Goal: Transaction & Acquisition: Purchase product/service

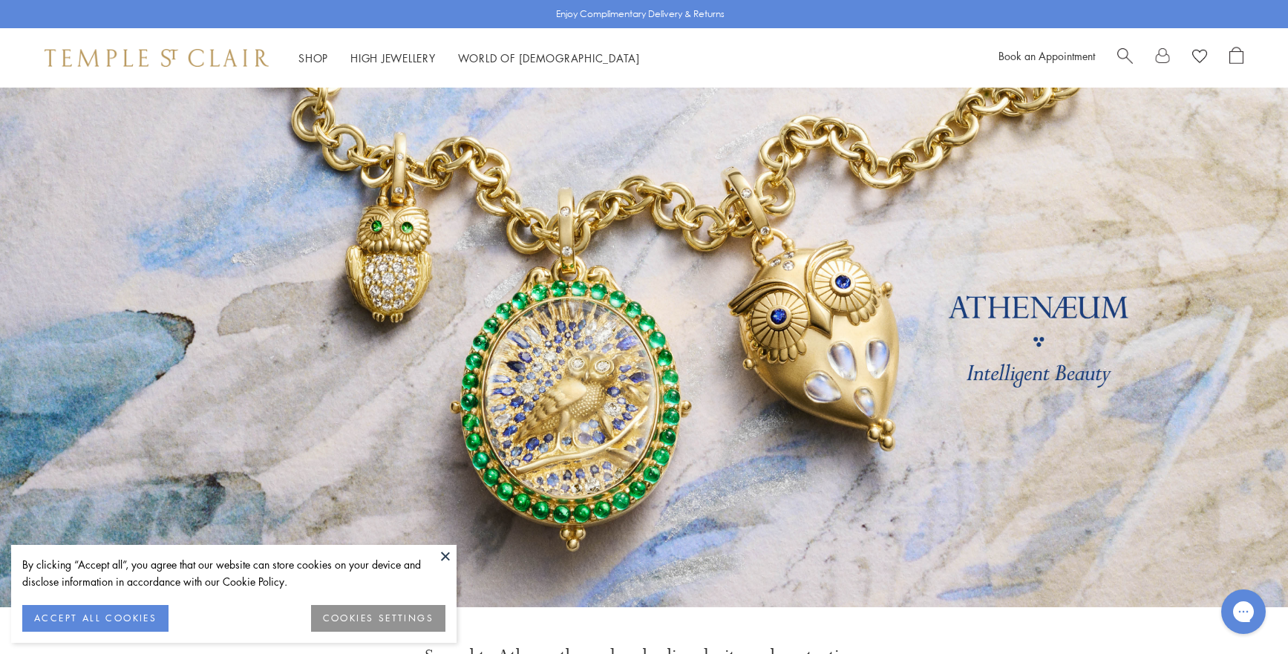
click at [445, 557] on button at bounding box center [445, 556] width 22 height 22
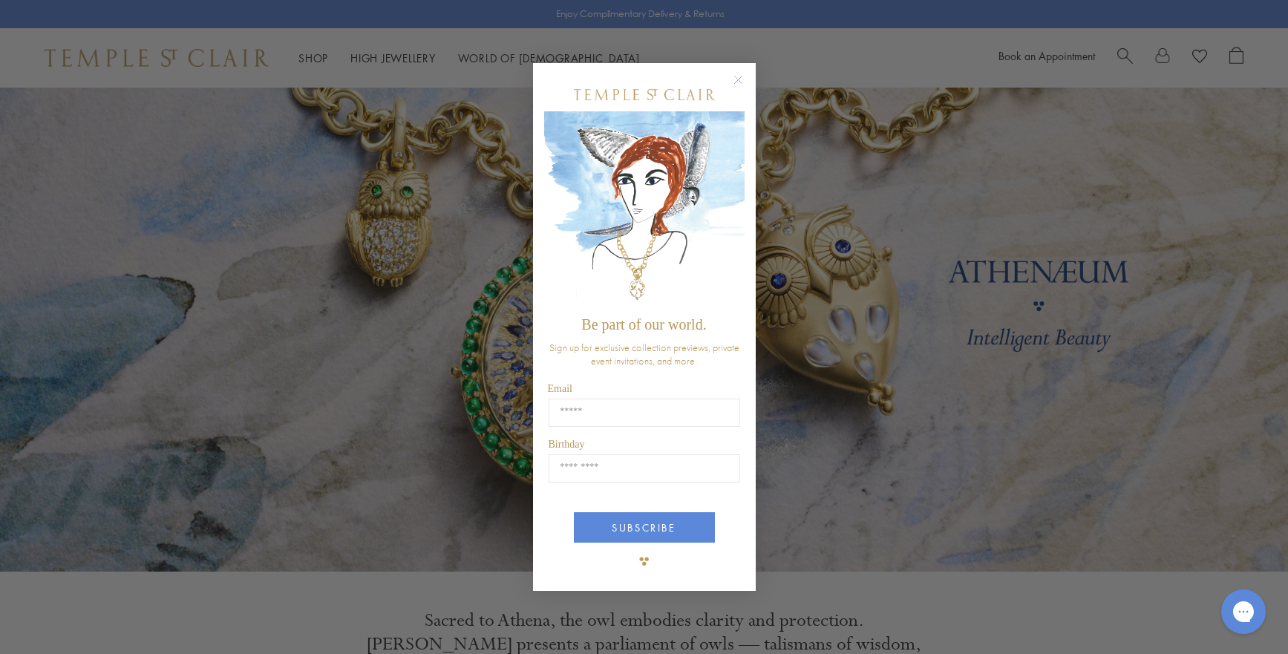
scroll to position [39, 0]
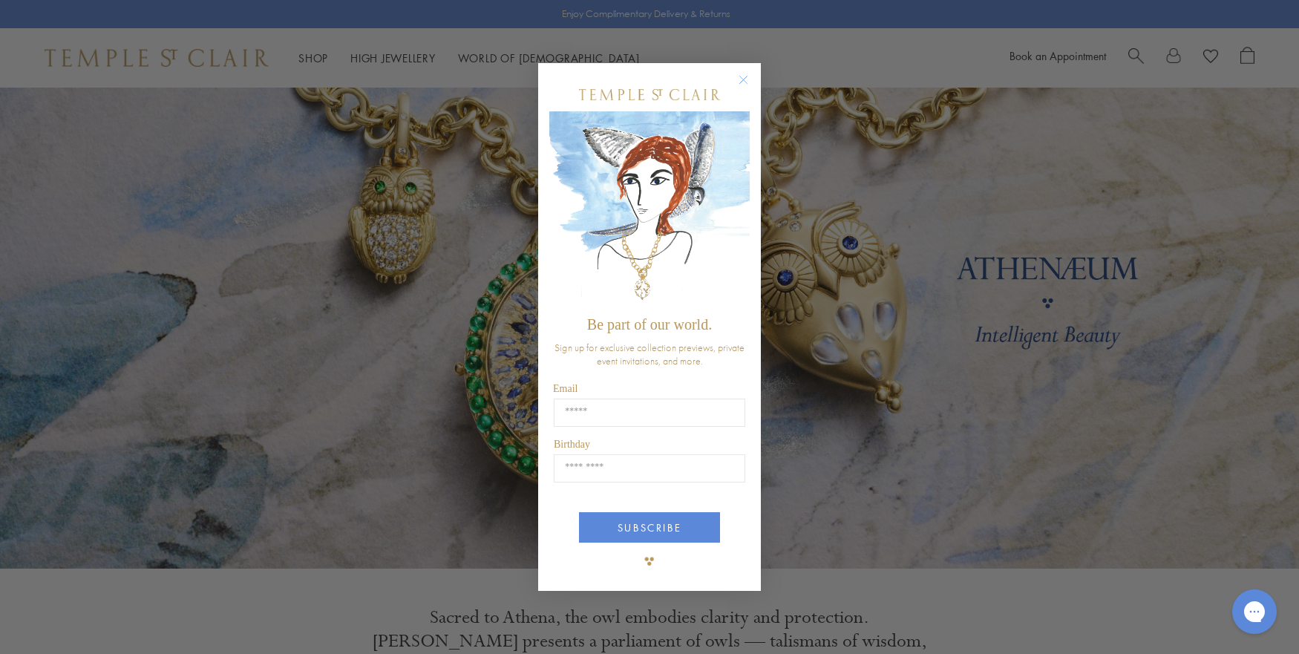
click at [744, 82] on circle "Close dialog" at bounding box center [744, 80] width 18 height 18
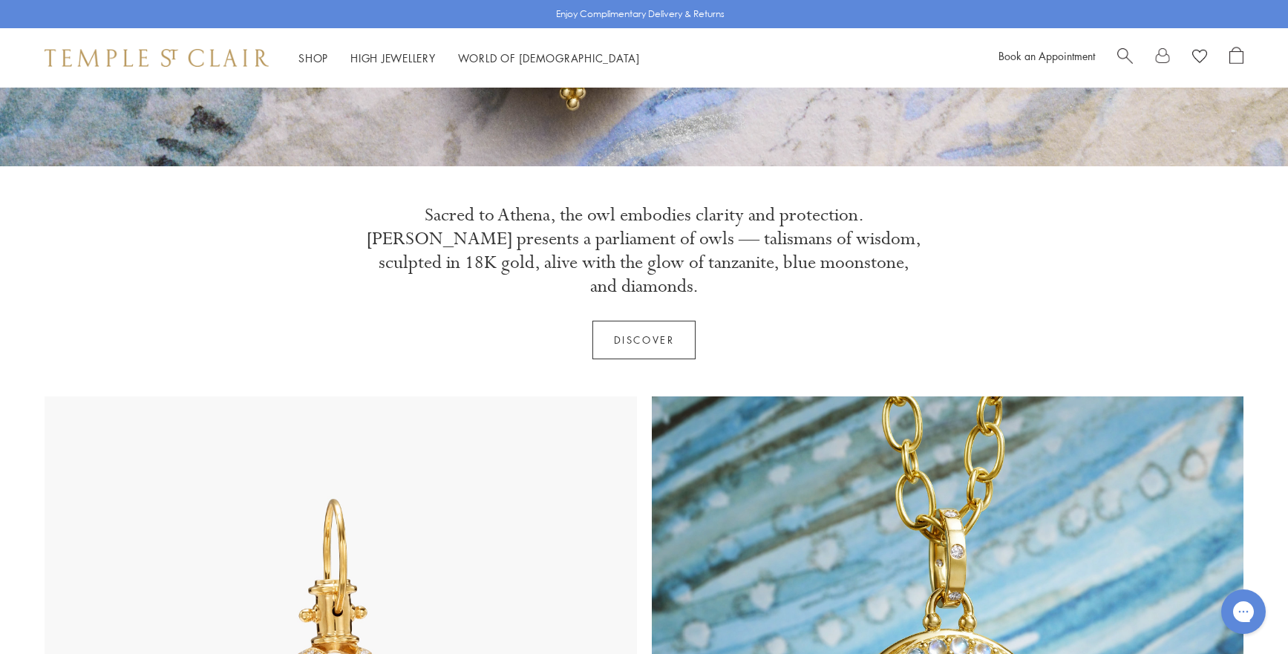
scroll to position [0, 0]
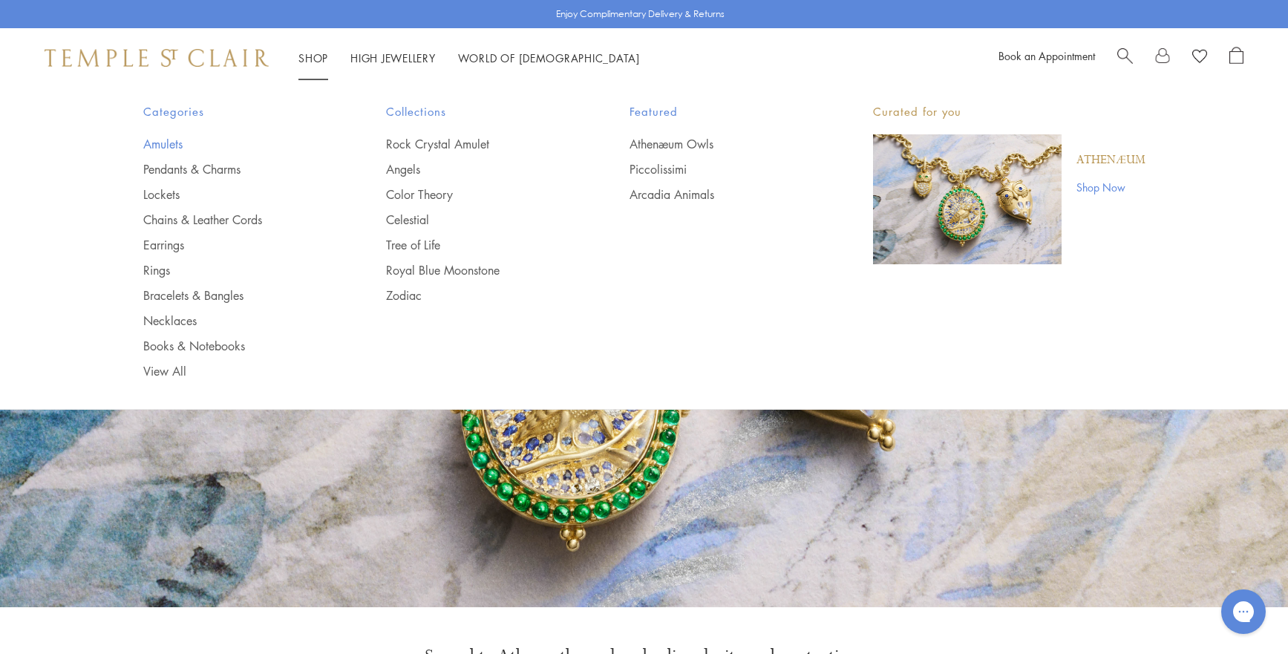
click at [166, 143] on link "Amulets" at bounding box center [235, 144] width 184 height 16
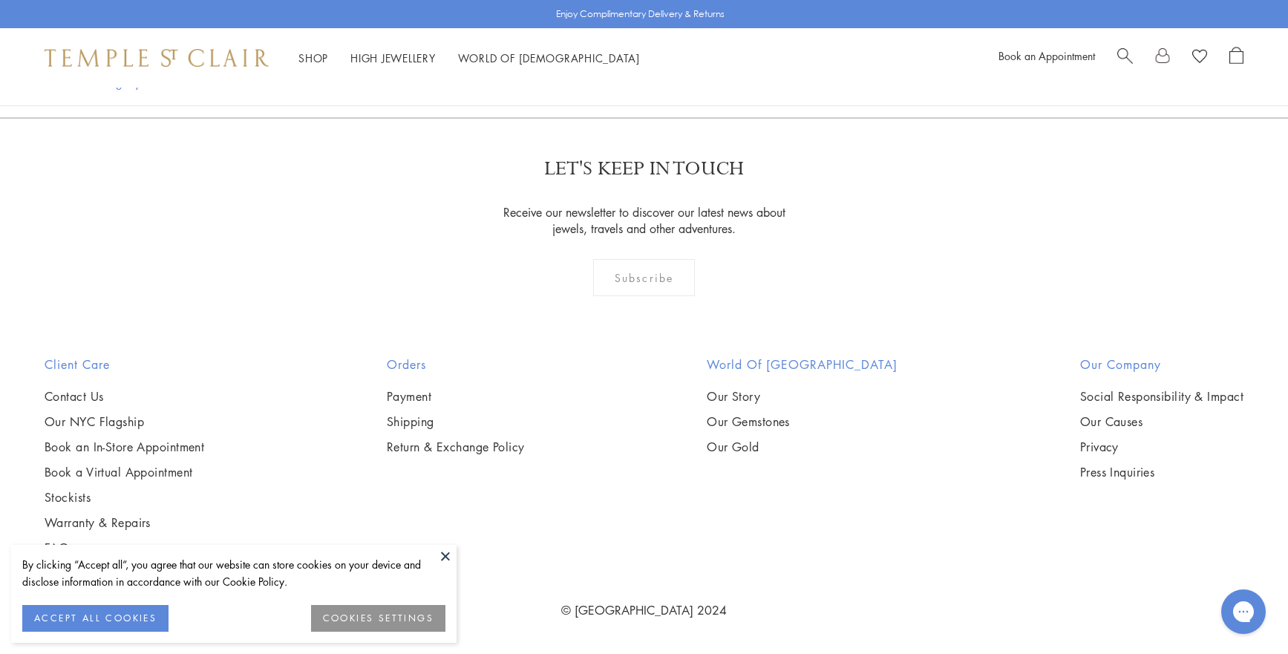
scroll to position [4661, 0]
click at [0, 0] on img at bounding box center [0, 0] width 0 height 0
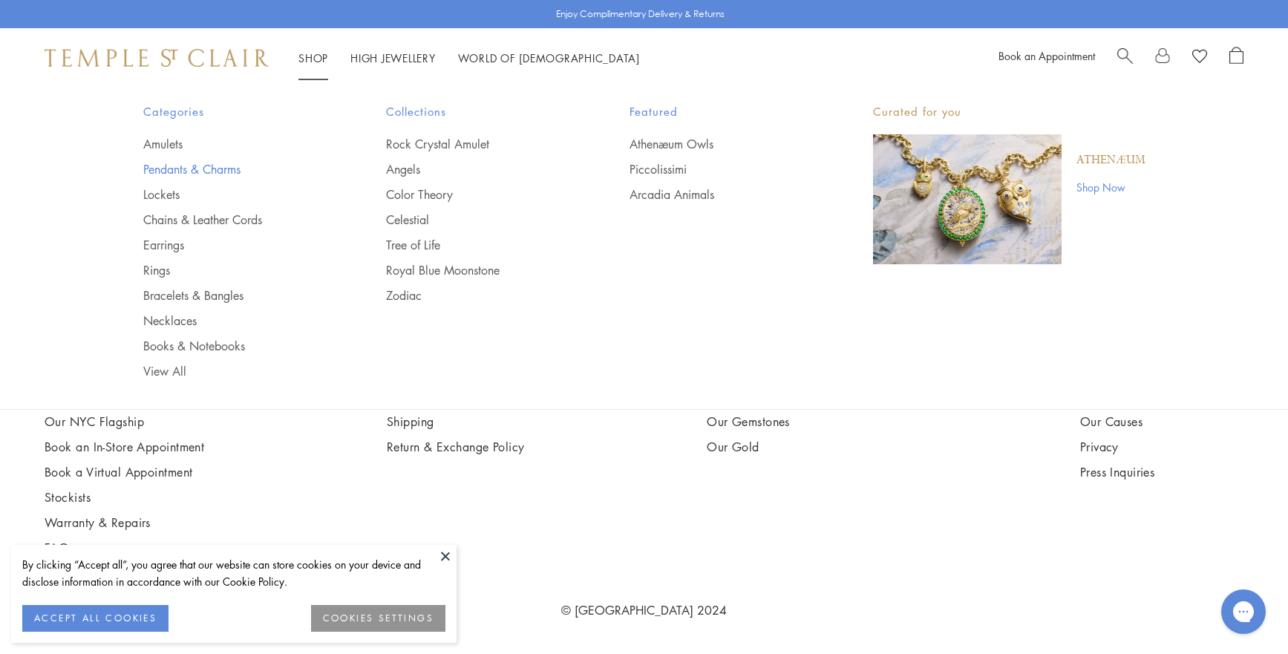
click at [235, 166] on link "Pendants & Charms" at bounding box center [235, 169] width 184 height 16
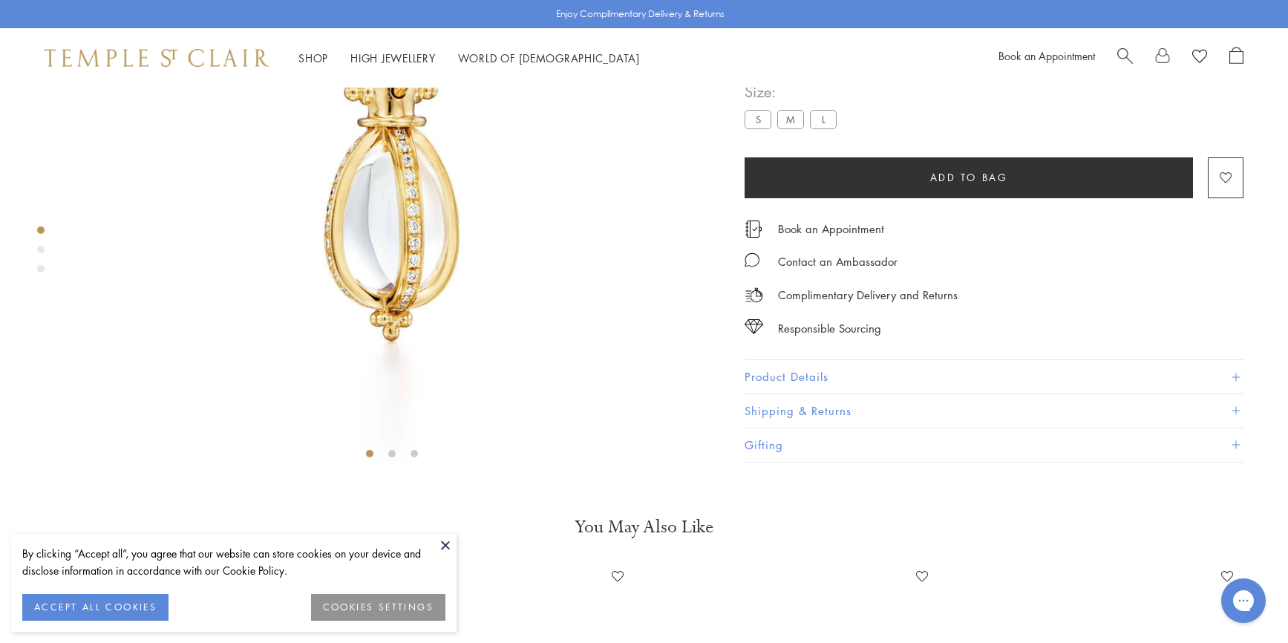
scroll to position [246, 0]
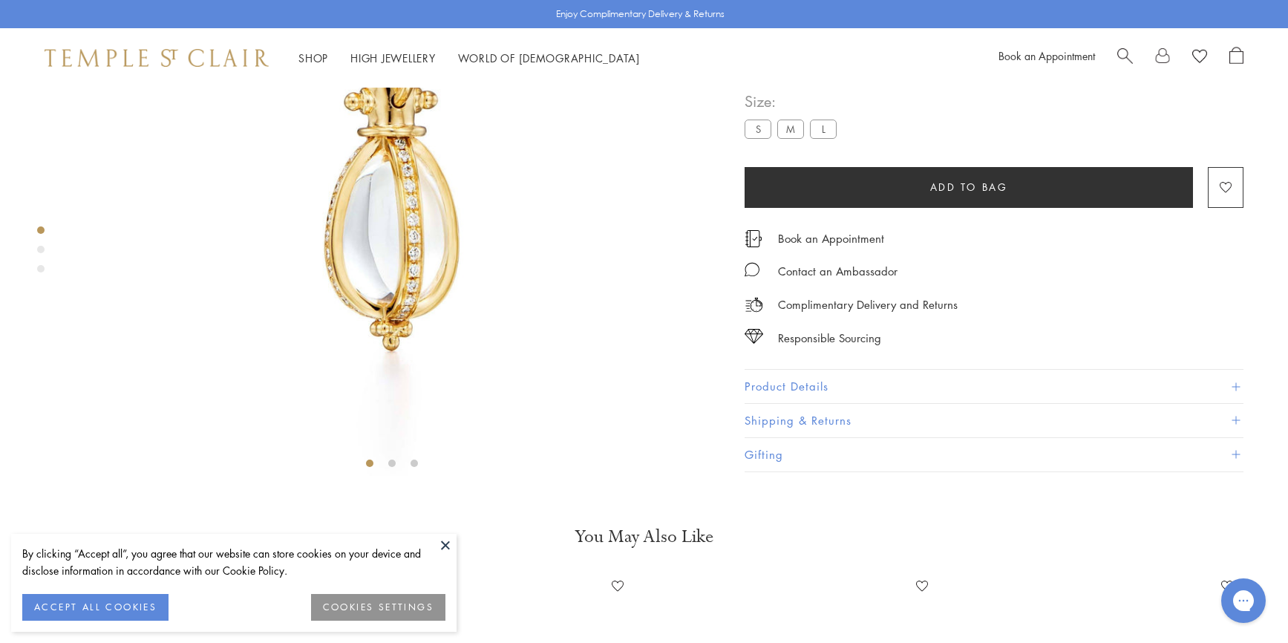
click at [823, 404] on button "Product Details" at bounding box center [994, 386] width 499 height 33
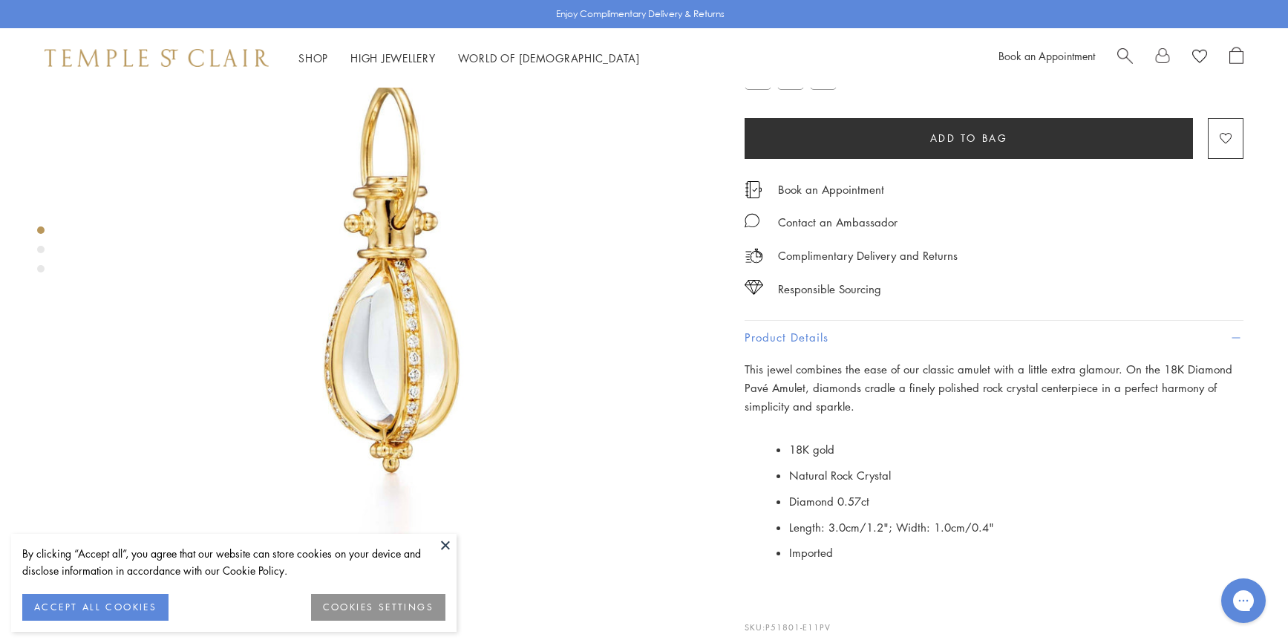
scroll to position [95, 0]
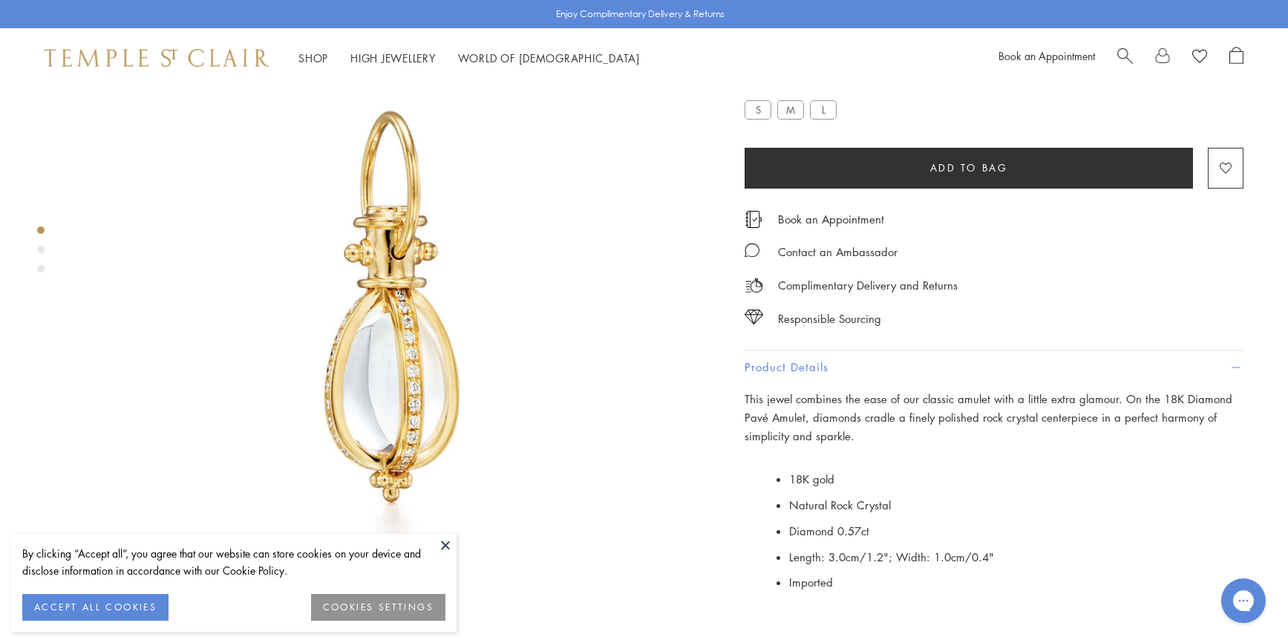
click at [408, 503] on img at bounding box center [391, 310] width 635 height 635
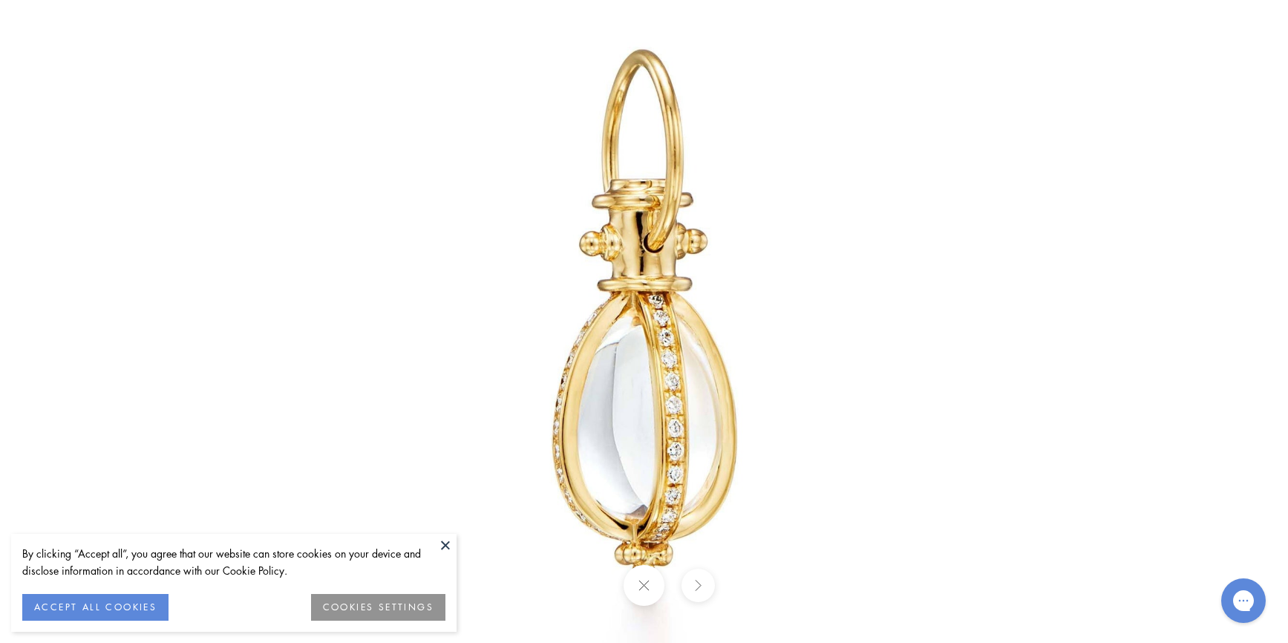
click at [442, 543] on button at bounding box center [445, 545] width 22 height 22
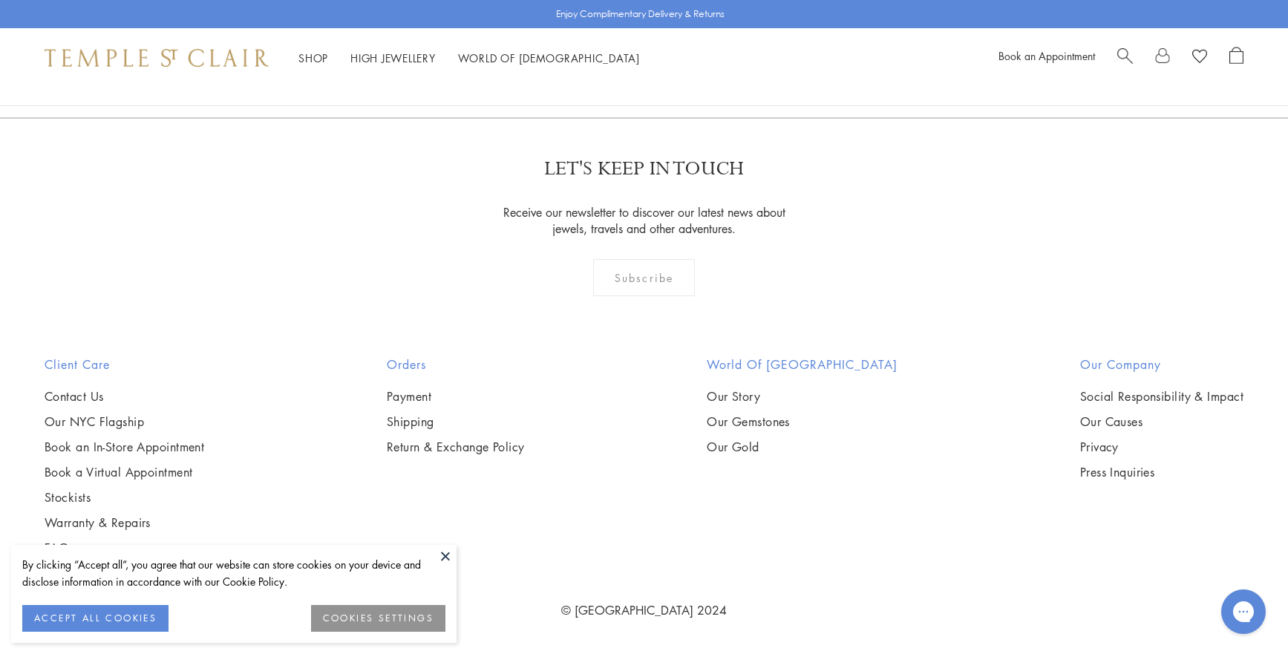
scroll to position [4148, 0]
click at [0, 0] on img at bounding box center [0, 0] width 0 height 0
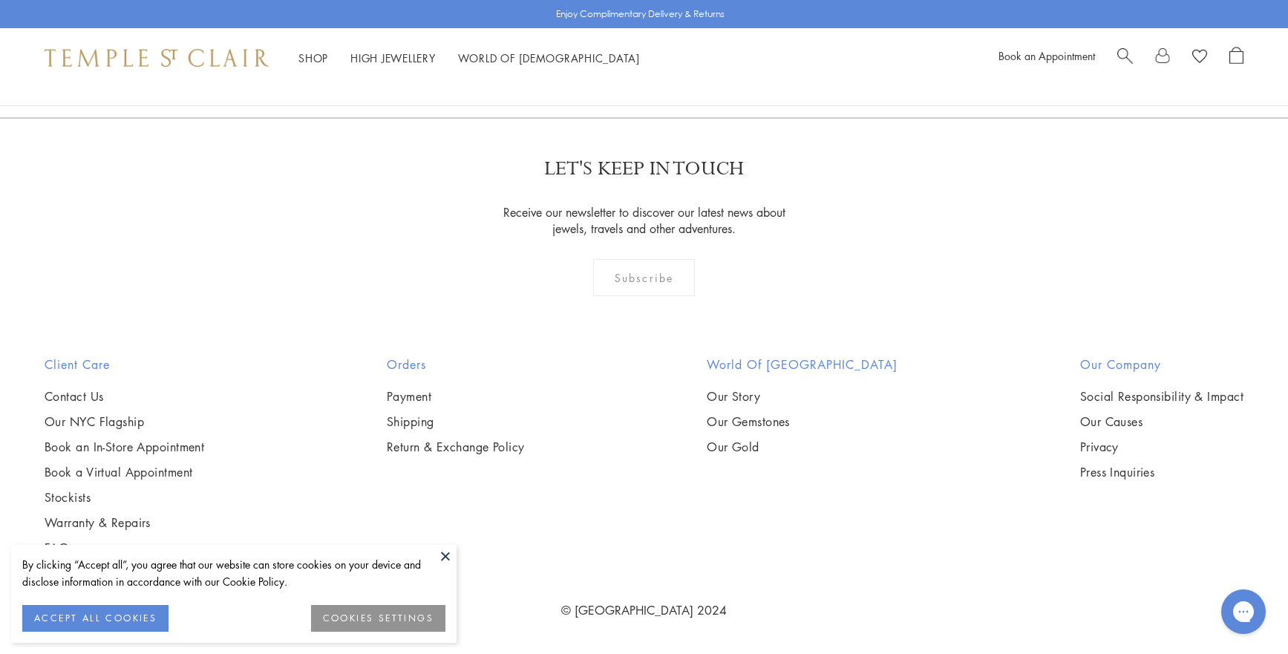
click at [616, 58] on link "2" at bounding box center [620, 37] width 49 height 41
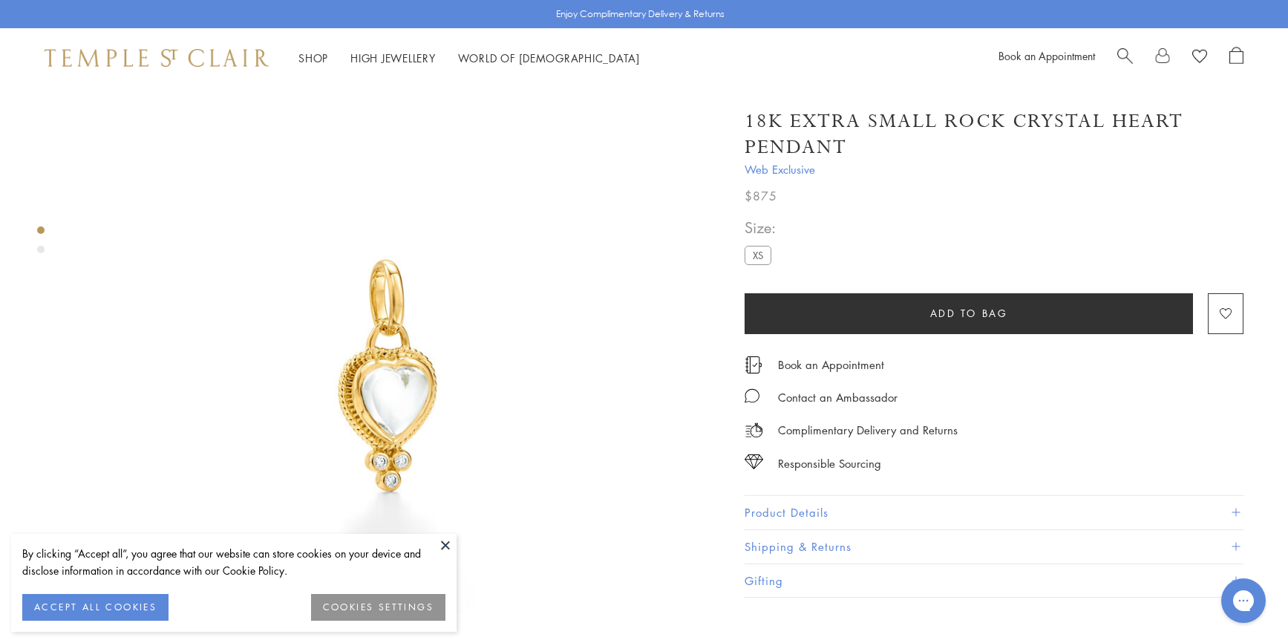
scroll to position [78, 0]
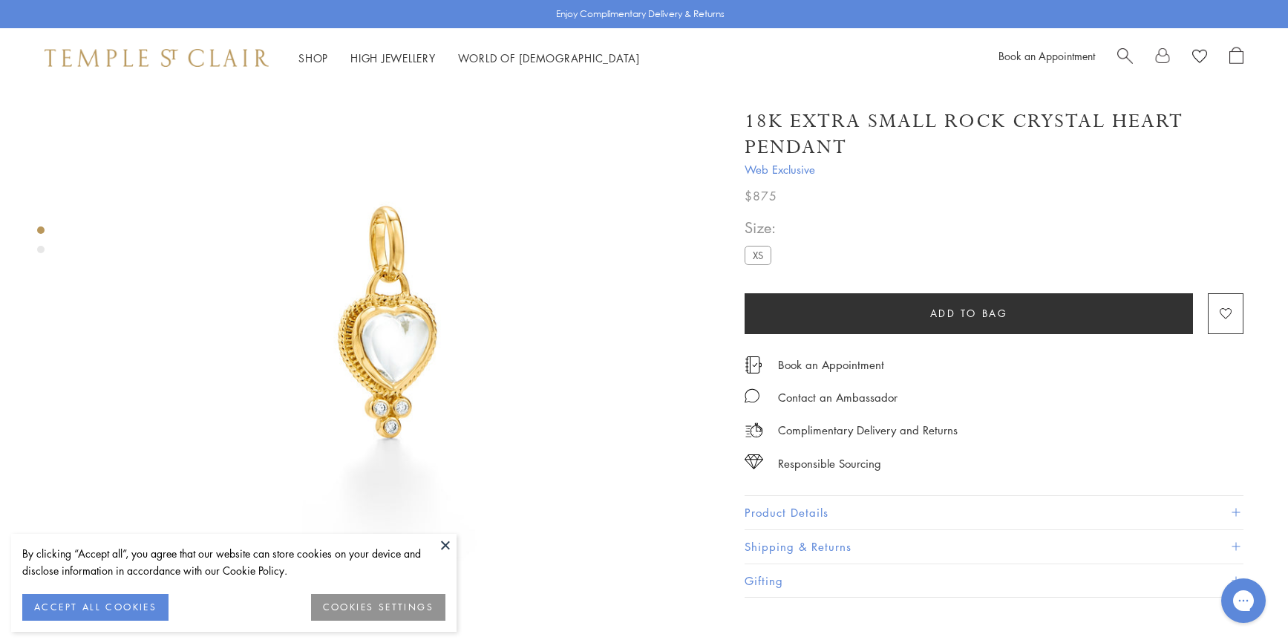
click at [41, 249] on div "Product gallery navigation" at bounding box center [40, 249] width 7 height 7
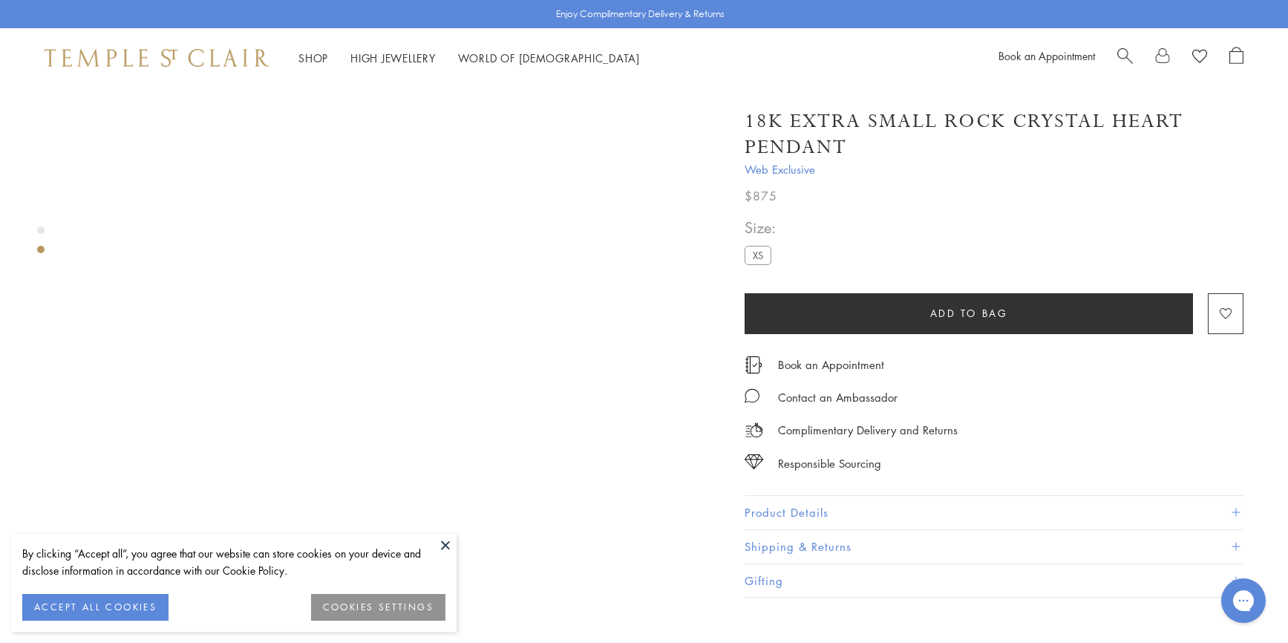
scroll to position [622, 0]
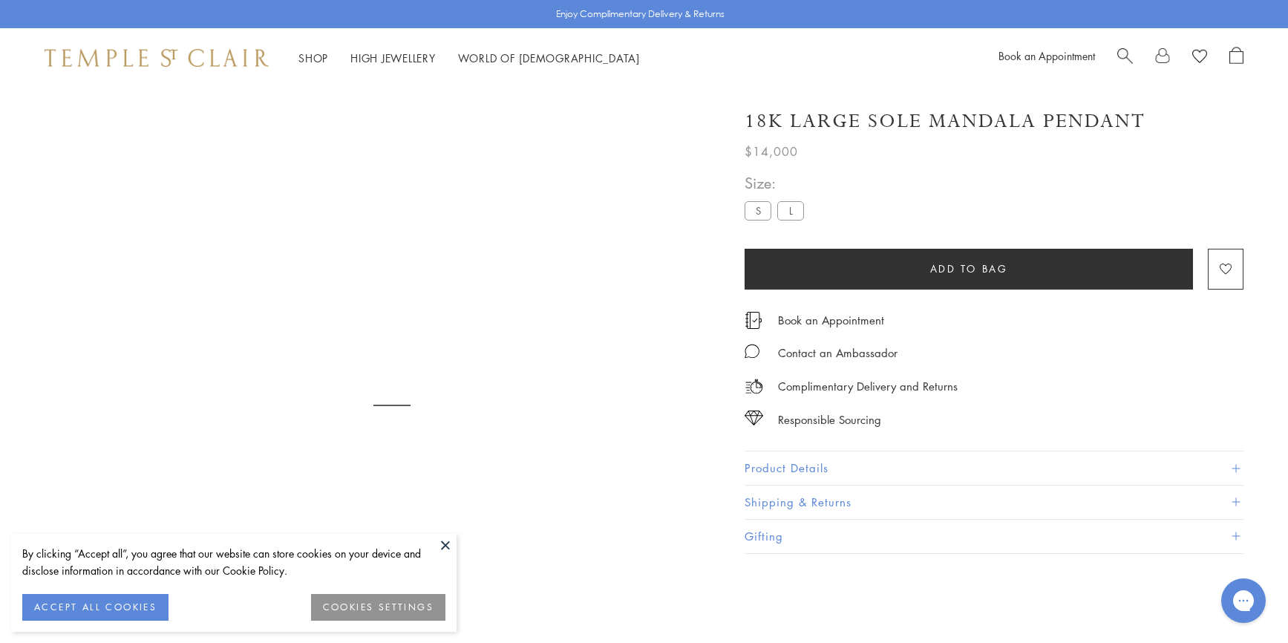
scroll to position [88, 0]
click at [755, 210] on label "S" at bounding box center [758, 210] width 27 height 19
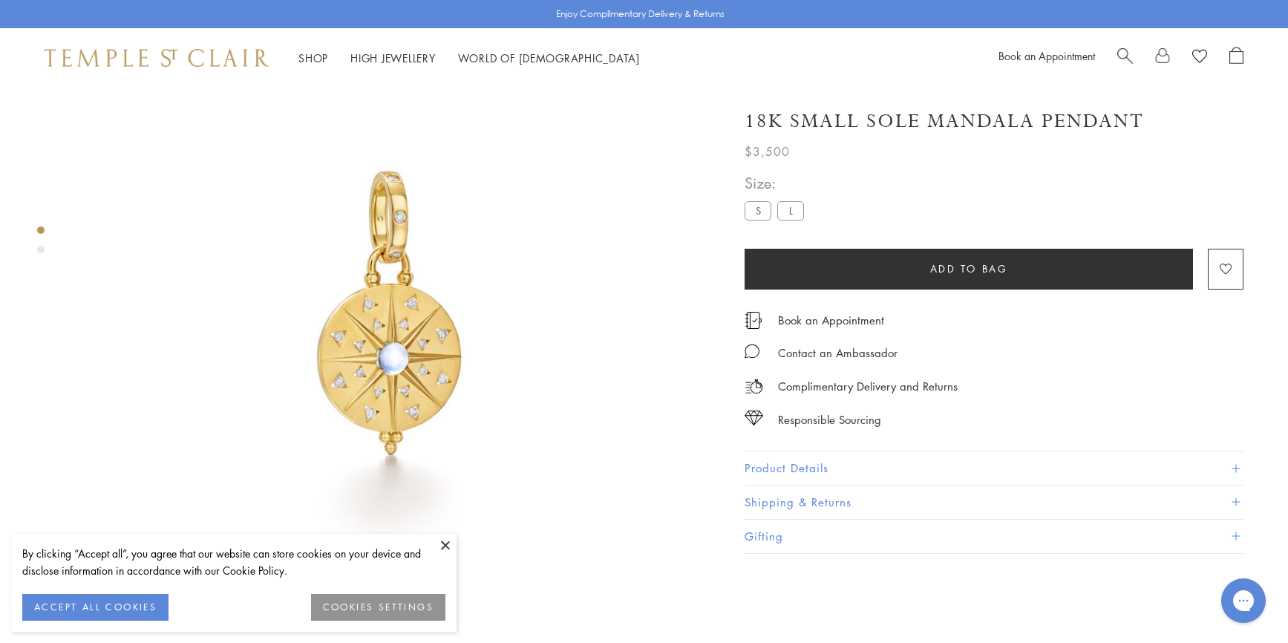
click at [40, 249] on div "Product gallery navigation" at bounding box center [40, 249] width 7 height 7
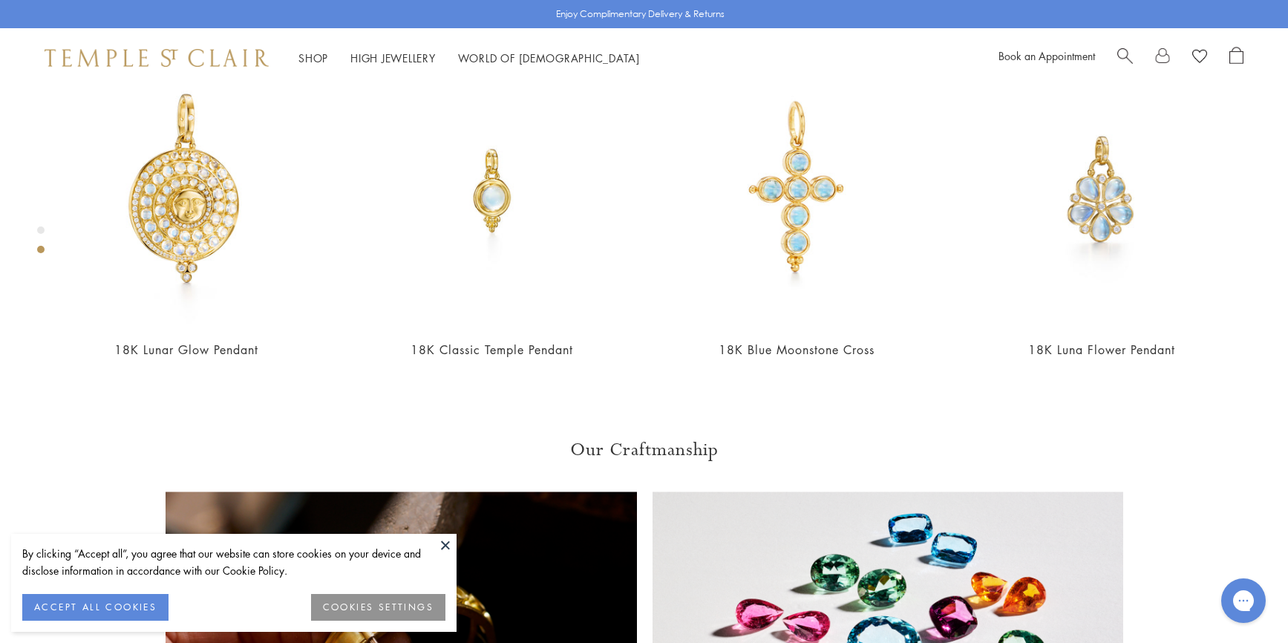
scroll to position [843, 0]
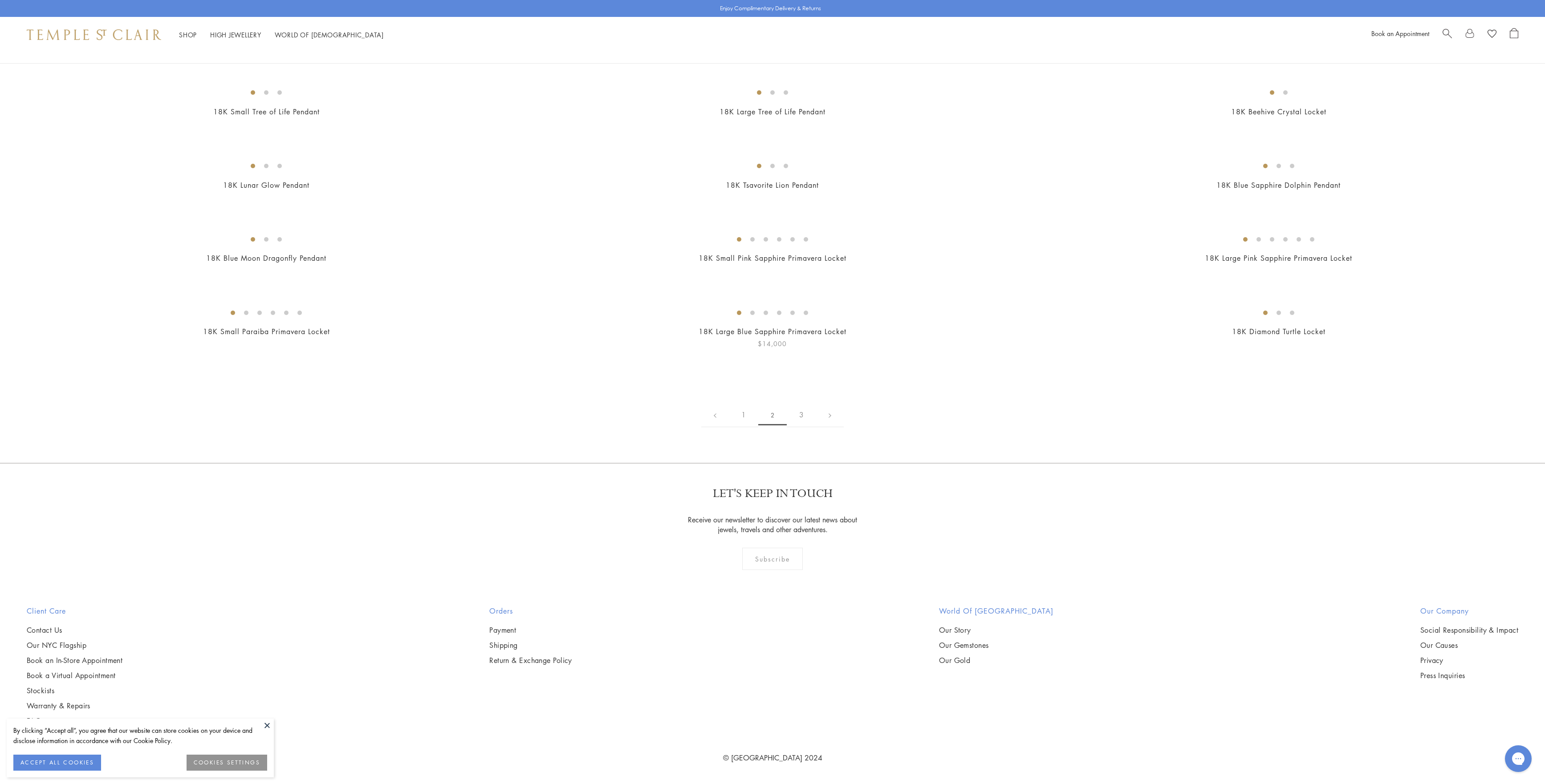
scroll to position [10094, 0]
click at [801, 427] on link "3" at bounding box center [801, 415] width 29 height 25
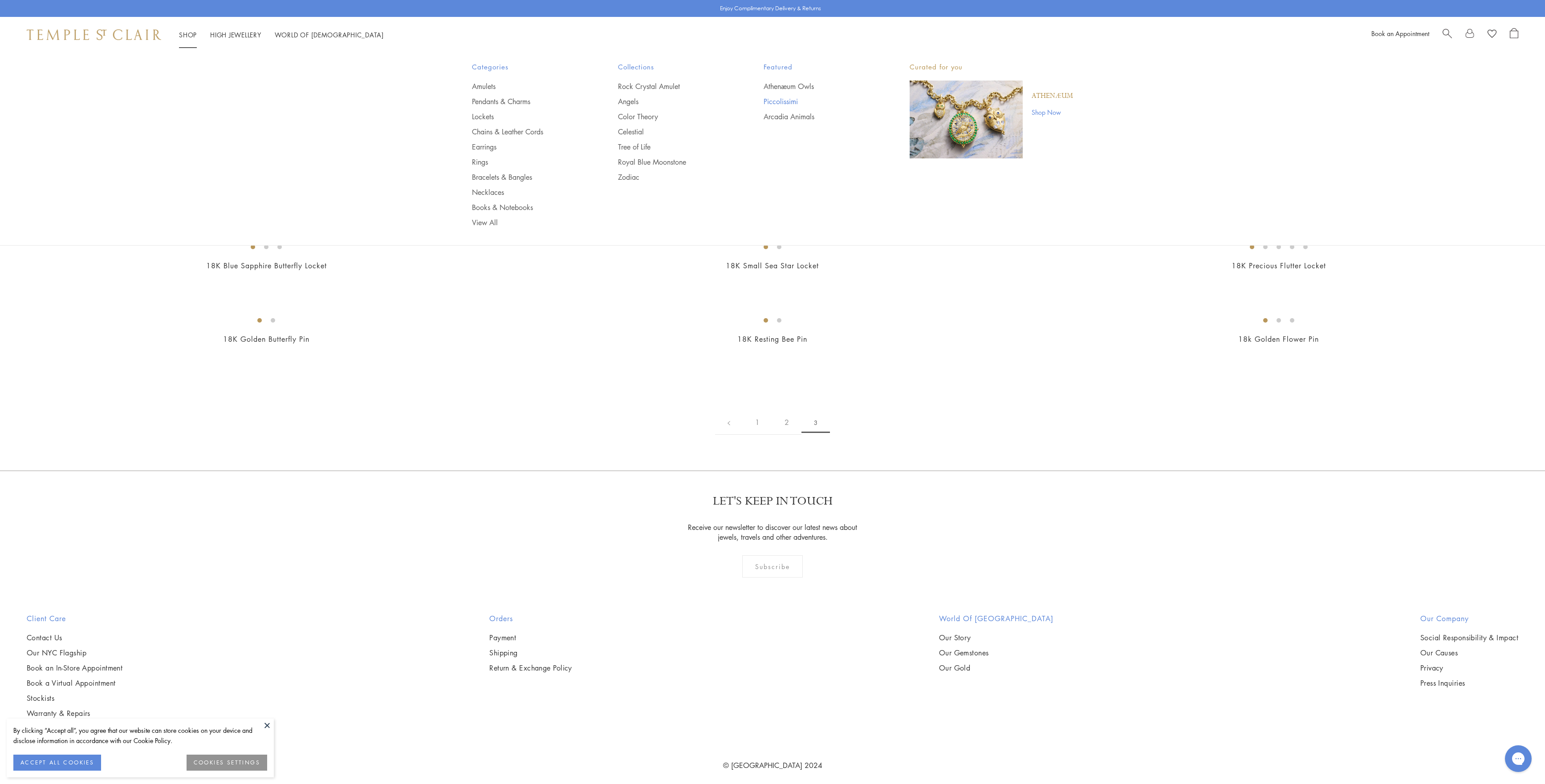
click at [802, 99] on link "Piccolissimi" at bounding box center [819, 101] width 110 height 10
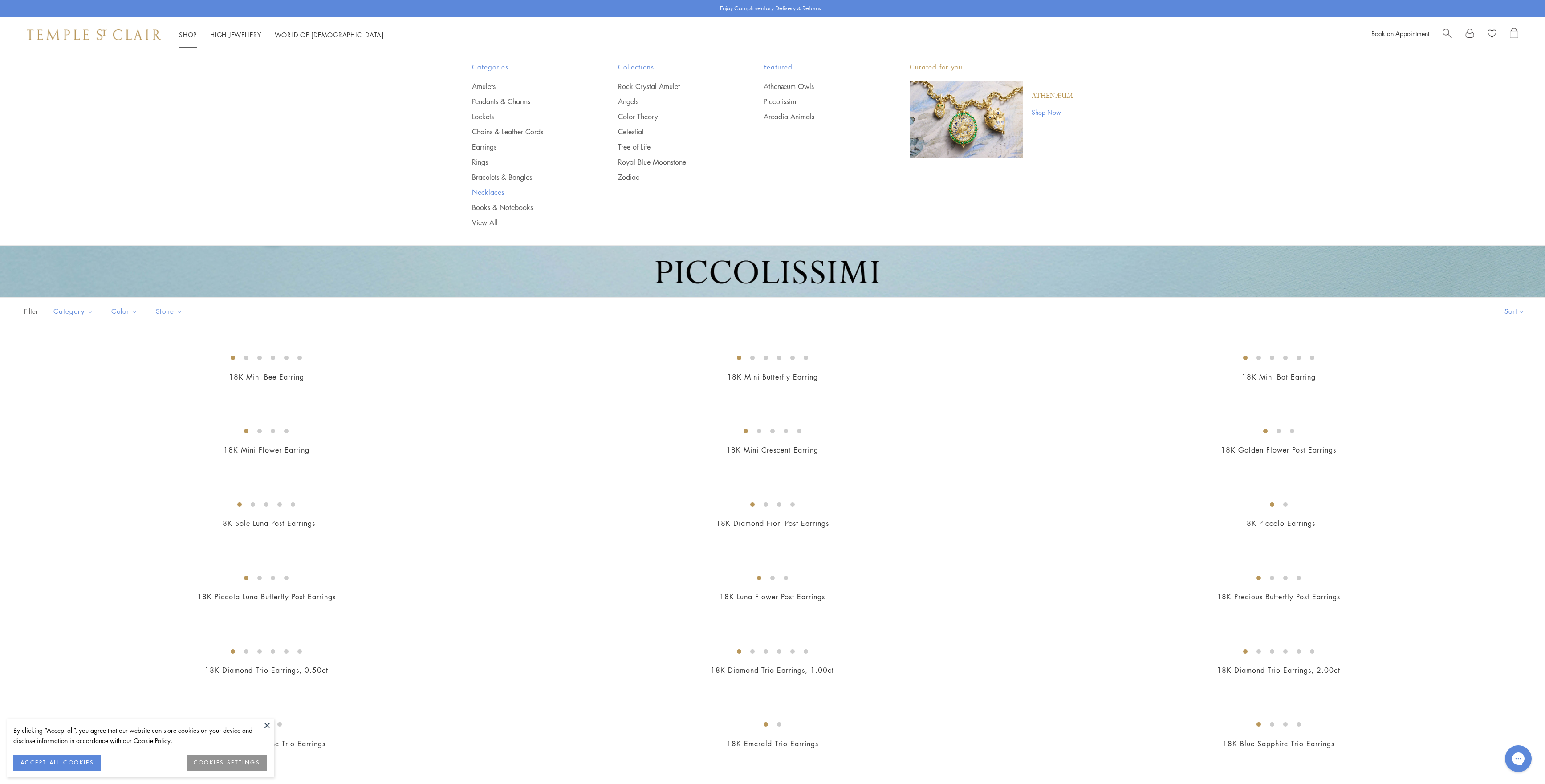
click at [500, 191] on link "Necklaces" at bounding box center [527, 192] width 110 height 10
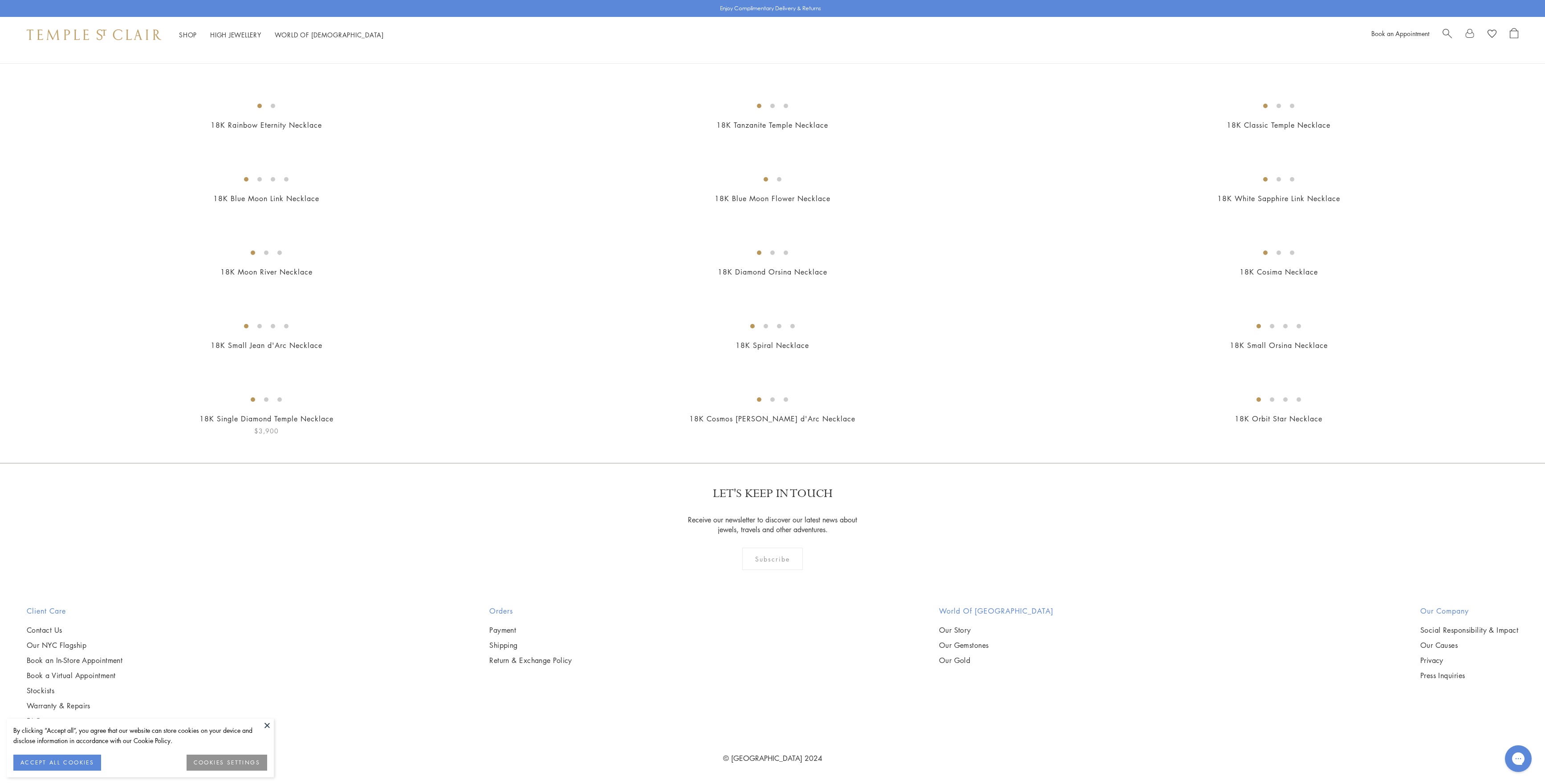
scroll to position [6759, 0]
